Goal: Task Accomplishment & Management: Use online tool/utility

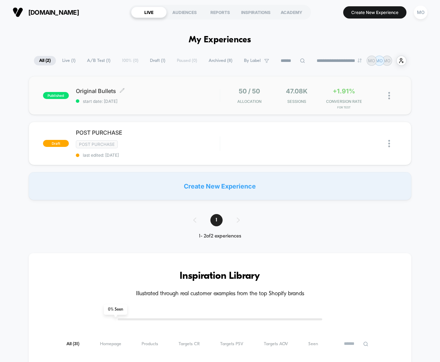
click at [164, 89] on span "Original Bullets Click to edit experience details" at bounding box center [148, 90] width 144 height 7
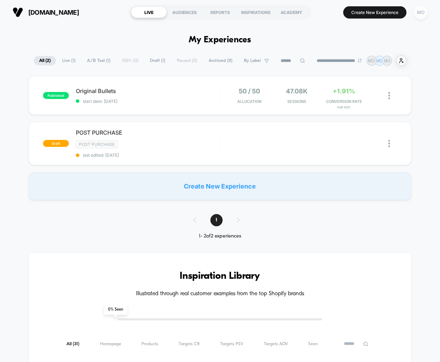
click at [420, 11] on div "MO" at bounding box center [421, 13] width 14 height 14
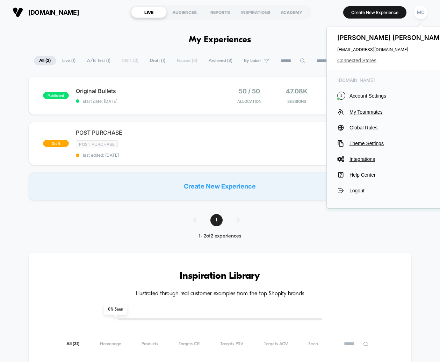
click at [356, 61] on span "Connected Stores" at bounding box center [392, 61] width 110 height 6
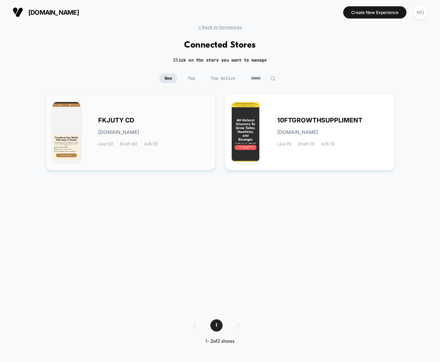
click at [92, 127] on div "FKJUTY CD [DOMAIN_NAME] Live (2) Draft (0) A/B (2)" at bounding box center [131, 132] width 156 height 62
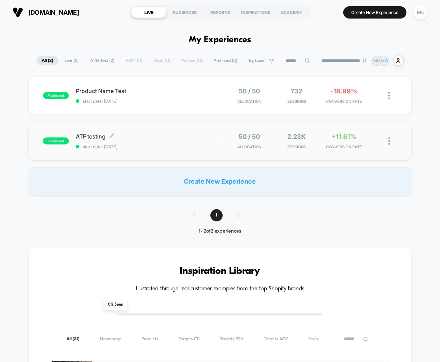
click at [153, 141] on div "ATF testing Click to edit experience details Click to edit experience details s…" at bounding box center [148, 141] width 144 height 16
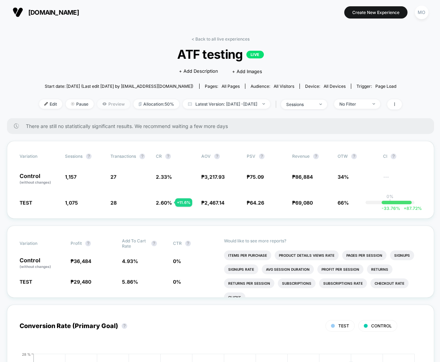
click at [102, 105] on icon at bounding box center [104, 103] width 4 height 3
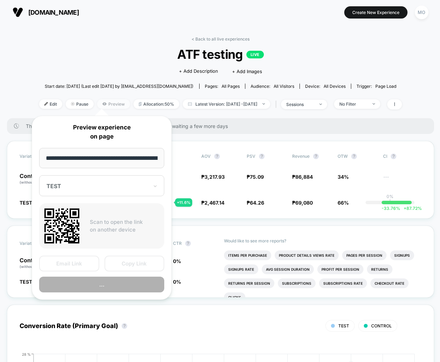
scroll to position [0, 36]
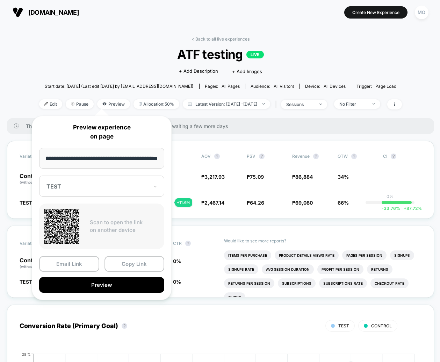
click at [76, 176] on div "TEST" at bounding box center [101, 185] width 125 height 21
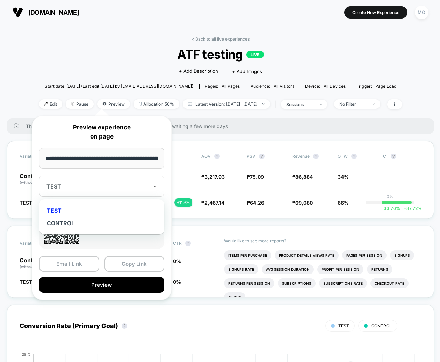
click at [77, 180] on div "TEST" at bounding box center [101, 185] width 125 height 21
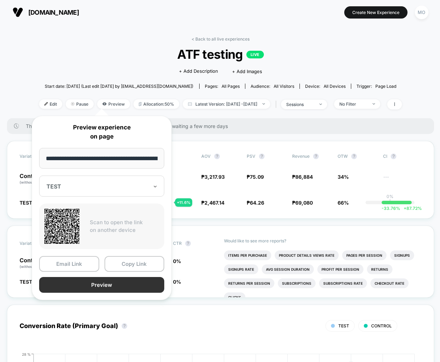
click at [99, 289] on button "Preview" at bounding box center [101, 285] width 125 height 16
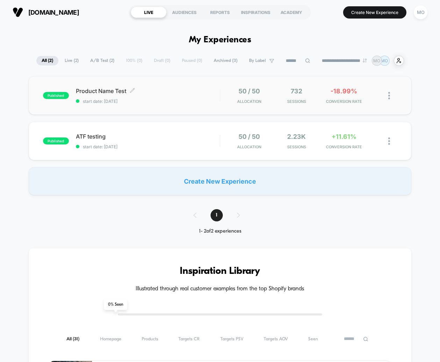
click at [114, 91] on span "Product Name Test Click to edit experience details" at bounding box center [148, 90] width 144 height 7
